Goal: Information Seeking & Learning: Learn about a topic

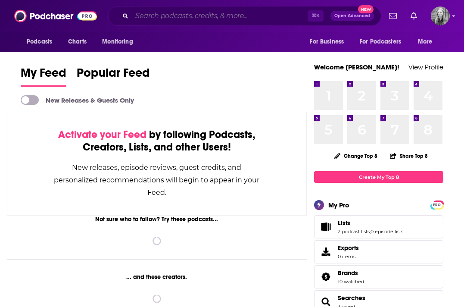
click at [181, 13] on input "Search podcasts, credits, & more..." at bounding box center [220, 16] width 176 height 14
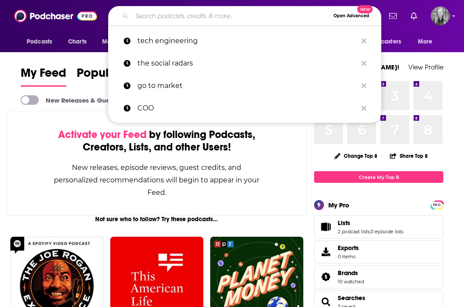
paste input "ADZACT"
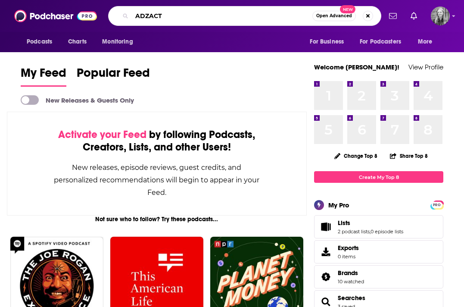
type input "ADZACT"
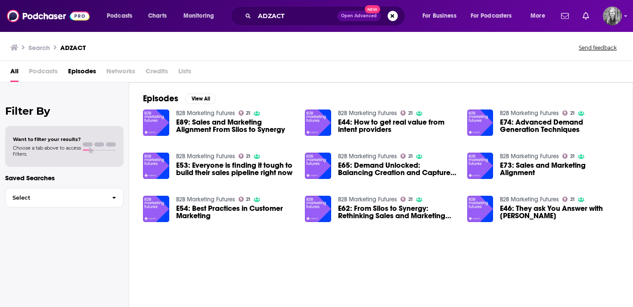
click at [44, 69] on span "Podcasts" at bounding box center [43, 73] width 29 height 18
click at [40, 74] on span "Podcasts" at bounding box center [43, 73] width 29 height 18
click at [227, 127] on span "E89: Sales and Marketing Alignment From Silos to Synergy" at bounding box center [235, 125] width 119 height 15
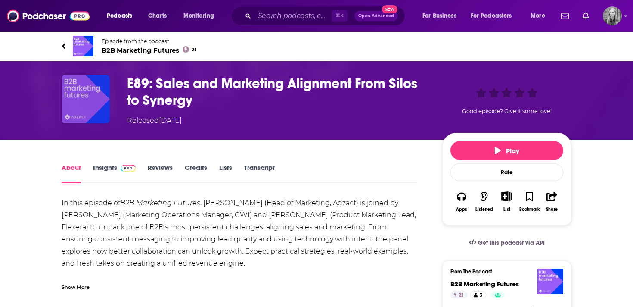
click at [87, 116] on img "E89: Sales and Marketing Alignment From Silos to Synergy" at bounding box center [86, 99] width 48 height 48
click at [126, 52] on span "B2B Marketing Futures 21" at bounding box center [149, 50] width 95 height 8
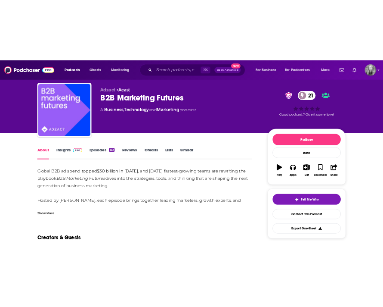
scroll to position [21, 0]
